Goal: Navigation & Orientation: Find specific page/section

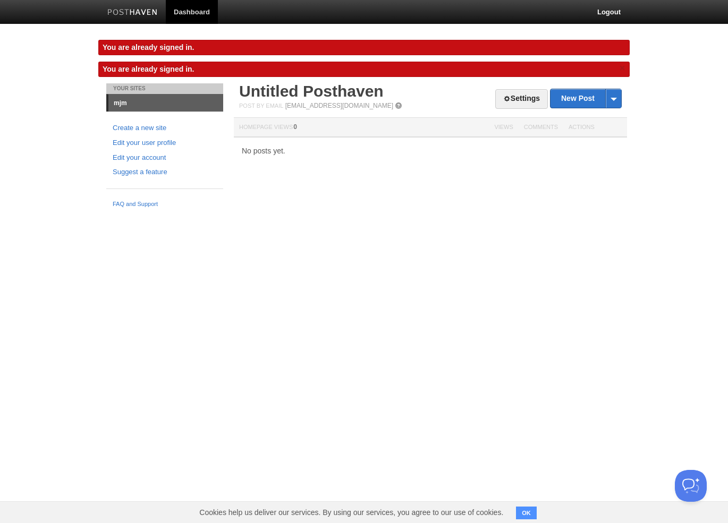
click at [116, 106] on link "mjm" at bounding box center [165, 103] width 115 height 17
click at [118, 101] on link "mjm" at bounding box center [165, 103] width 115 height 17
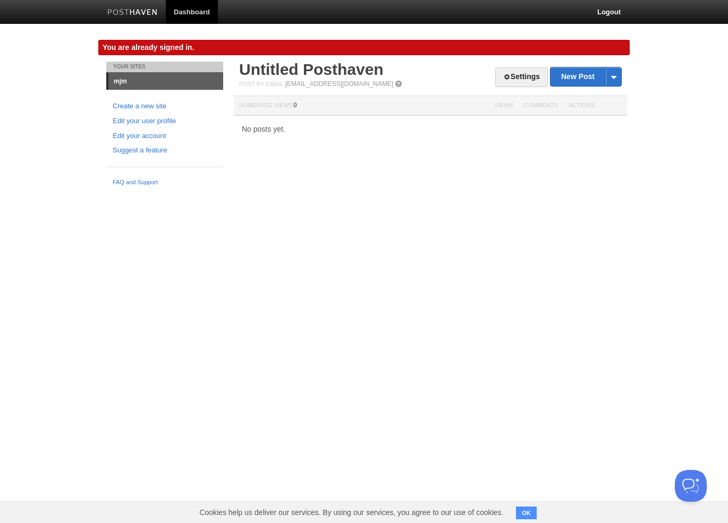
click at [119, 83] on link "mjm" at bounding box center [165, 81] width 115 height 17
click at [193, 9] on link "Dashboard" at bounding box center [192, 12] width 52 height 24
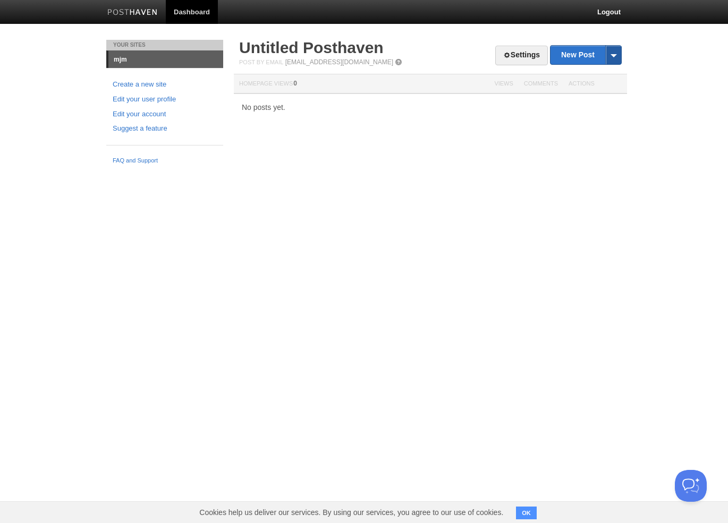
click at [613, 54] on span at bounding box center [613, 55] width 16 height 19
click at [657, 43] on body "Dashboard Logout Your Sites mjm Create a new site Edit your user profile Edit y…" at bounding box center [364, 85] width 728 height 170
click at [531, 514] on button "OK" at bounding box center [526, 513] width 21 height 13
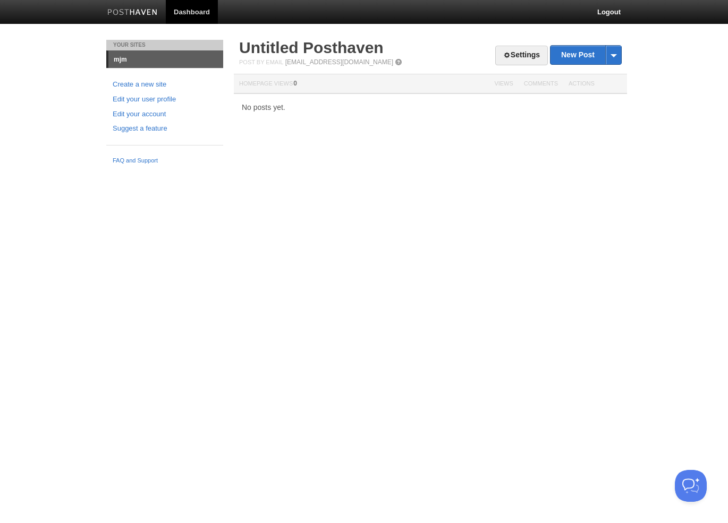
click at [146, 11] on img at bounding box center [132, 13] width 50 height 8
